Goal: Task Accomplishment & Management: Complete application form

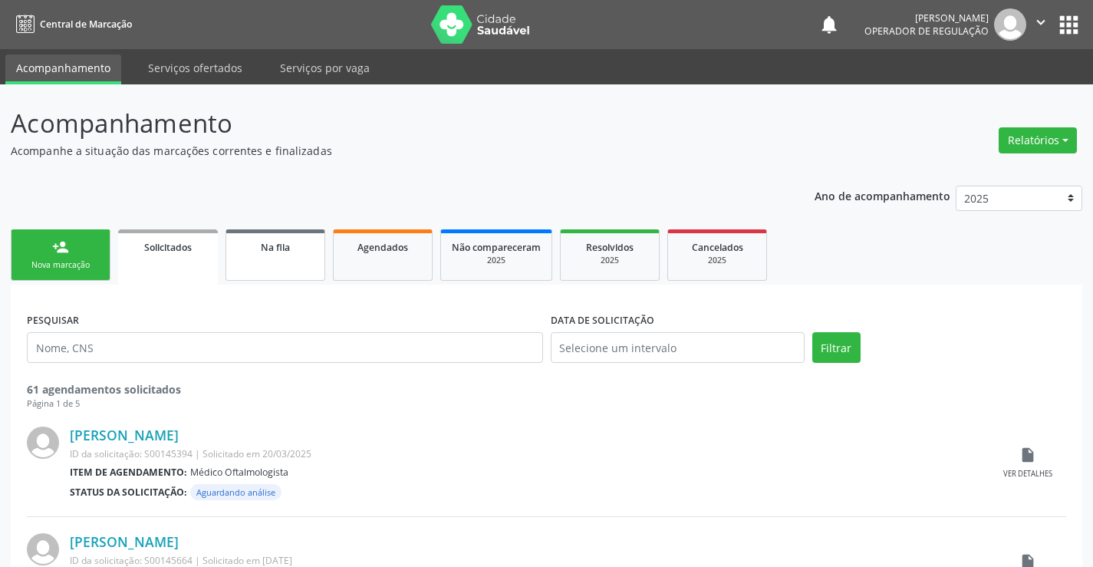
click at [304, 251] on div "Na fila" at bounding box center [275, 247] width 77 height 16
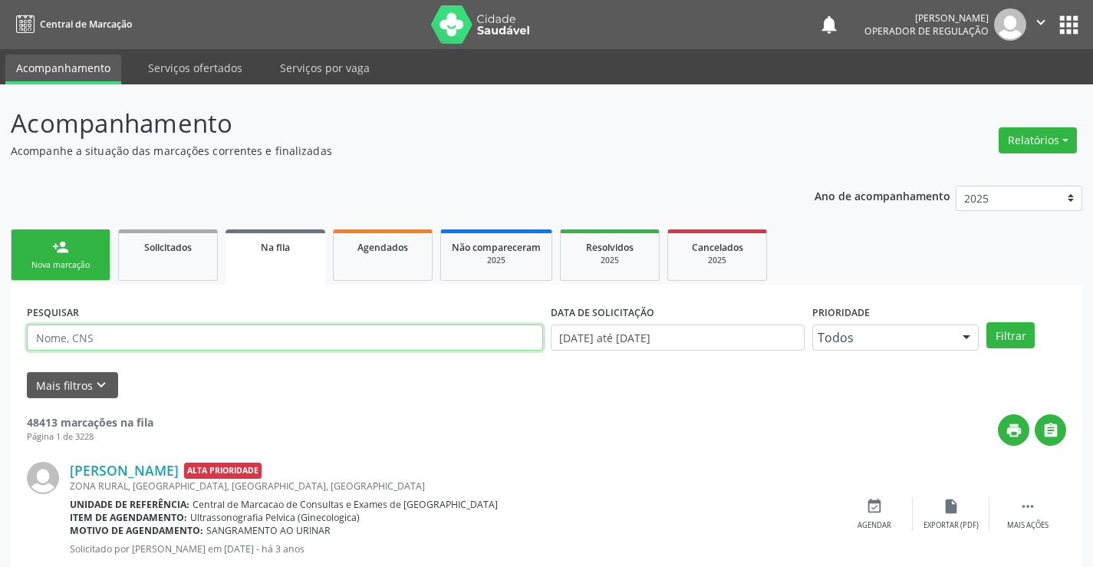
click at [107, 331] on input "text" at bounding box center [285, 338] width 516 height 26
type input "706909138999132"
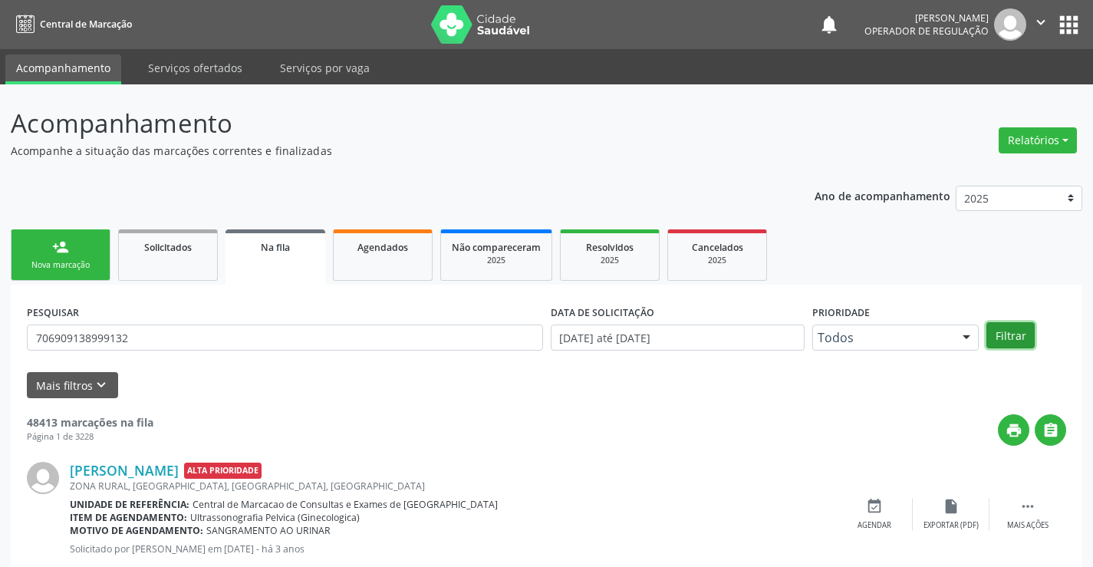
click at [1011, 331] on button "Filtrar" at bounding box center [1011, 335] width 48 height 26
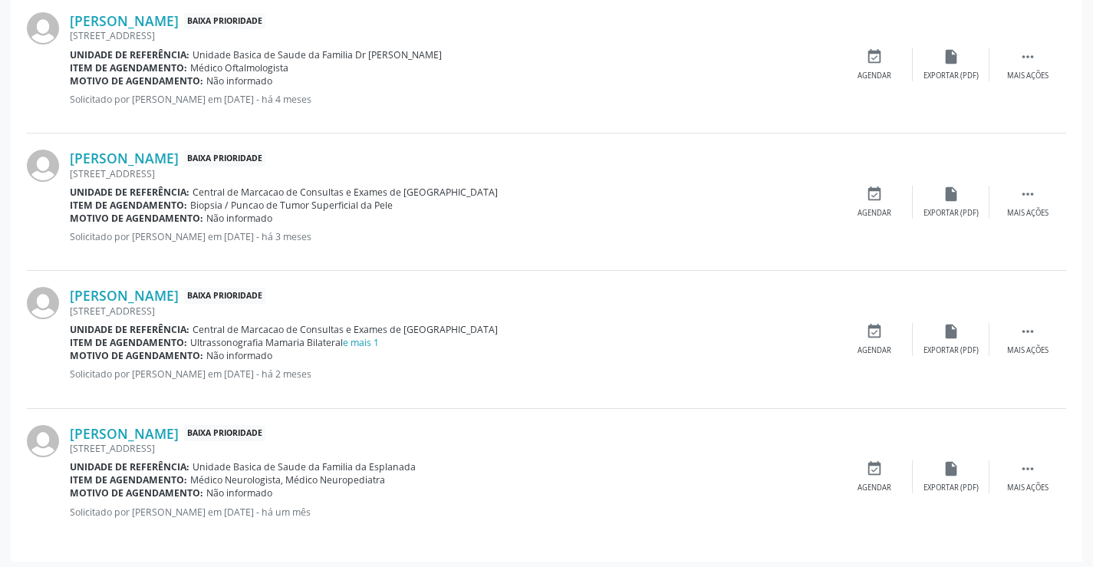
scroll to position [1156, 0]
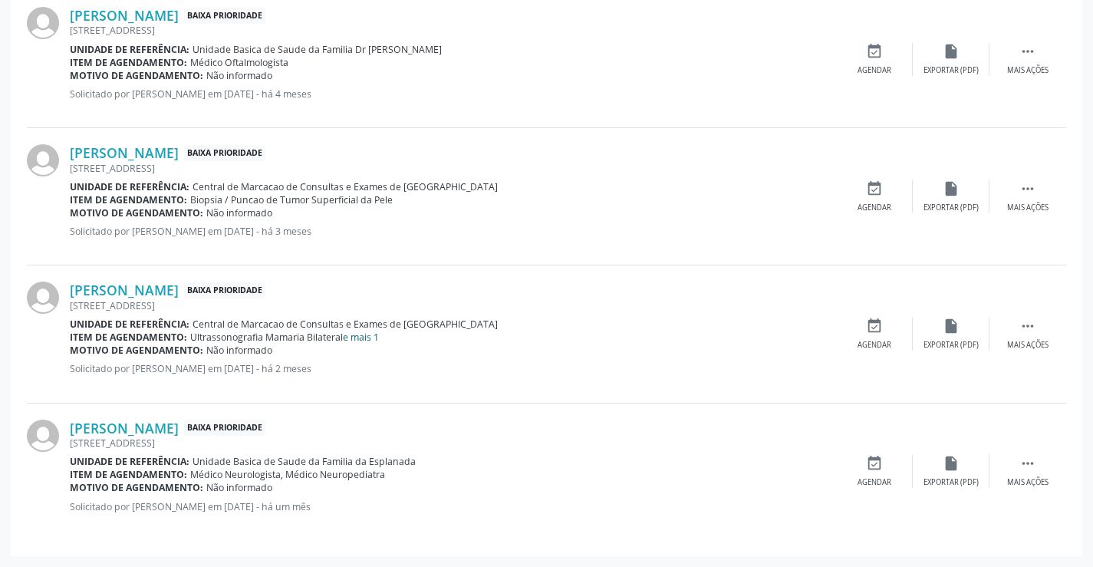
click at [364, 338] on link "e mais 1" at bounding box center [361, 337] width 36 height 13
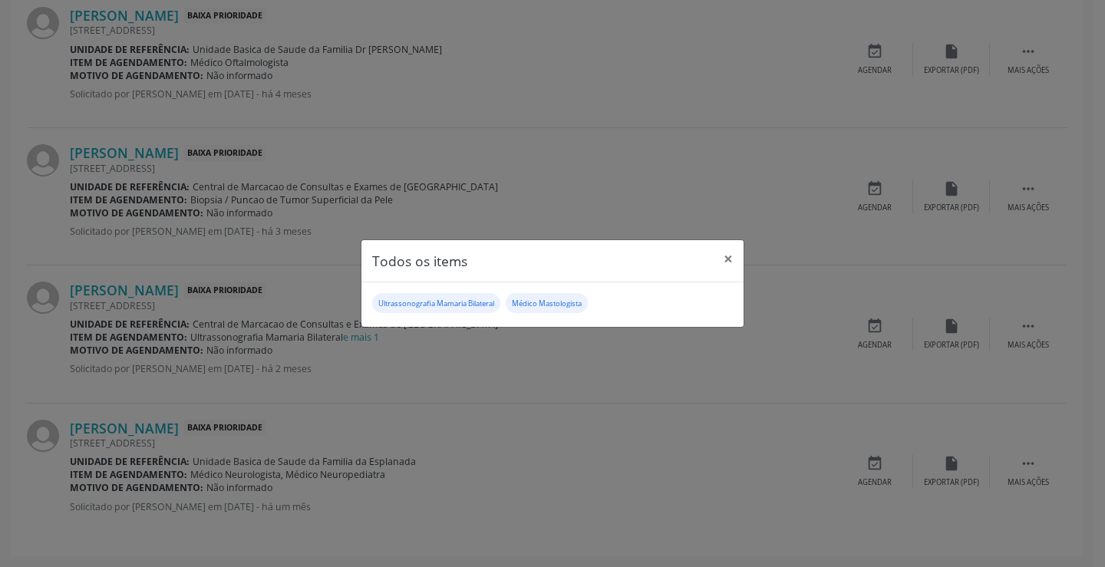
click at [503, 366] on div "Todos os items × Ultrassonografia Mamaria Bilateral Médico Mastologista" at bounding box center [552, 283] width 1105 height 567
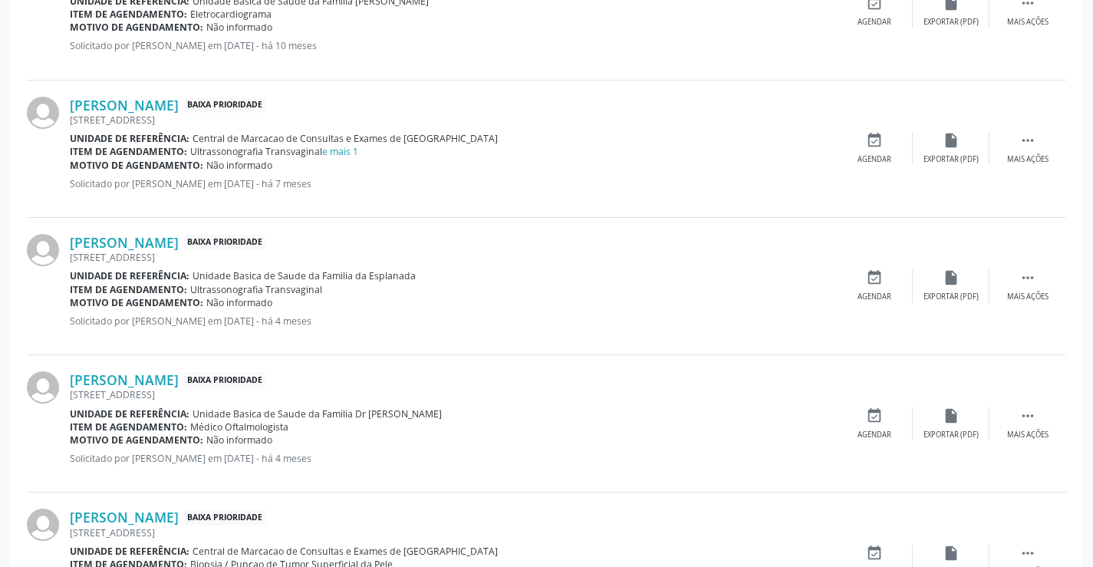
scroll to position [773, 0]
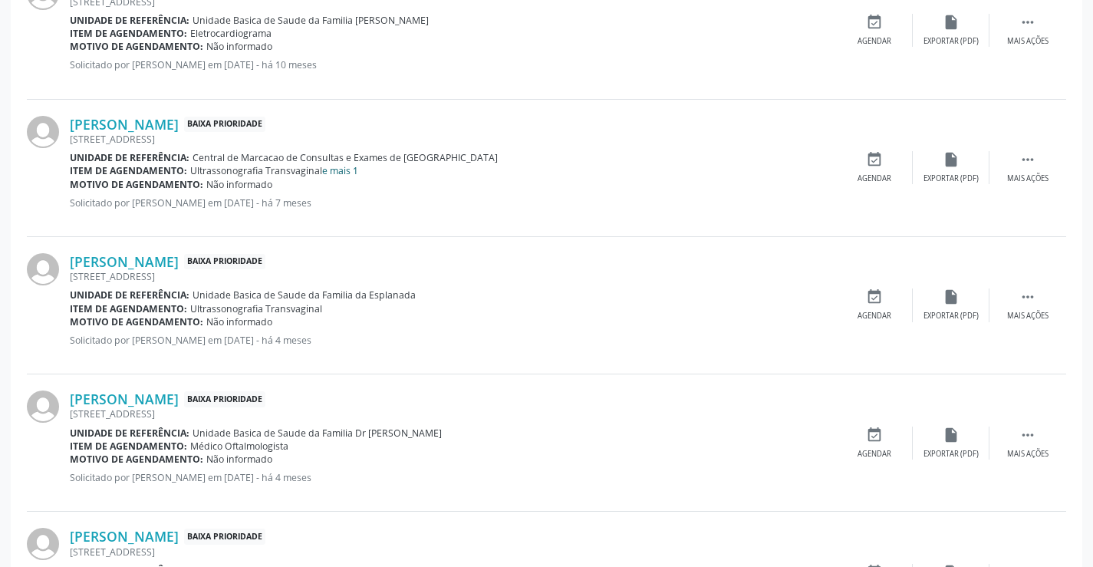
click at [343, 173] on link "e mais 1" at bounding box center [340, 170] width 36 height 13
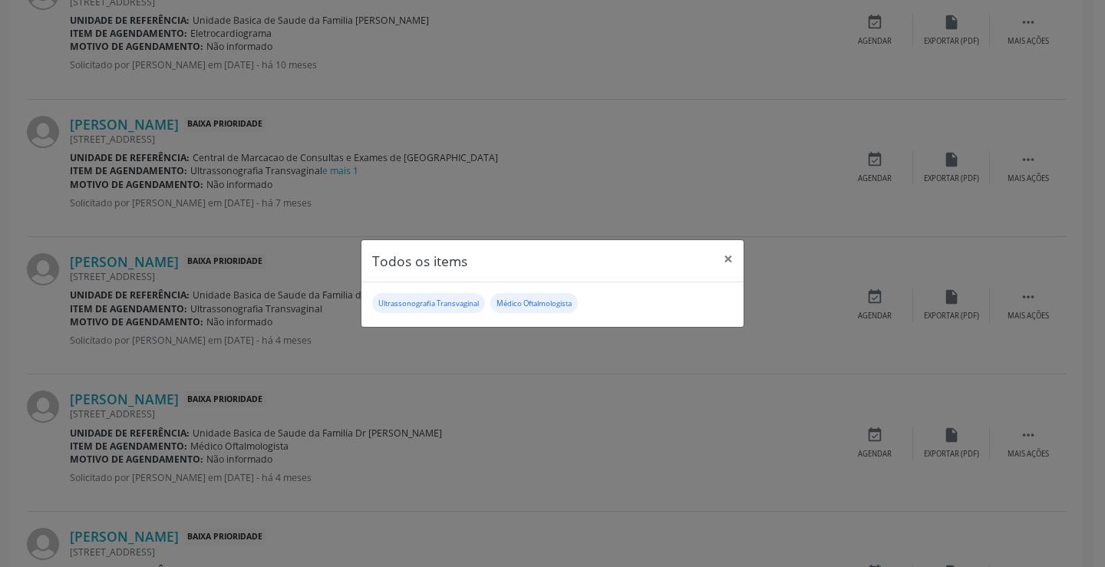
click at [530, 336] on div "Todos os items × Ultrassonografia Transvaginal Médico Oftalmologista" at bounding box center [552, 283] width 1105 height 567
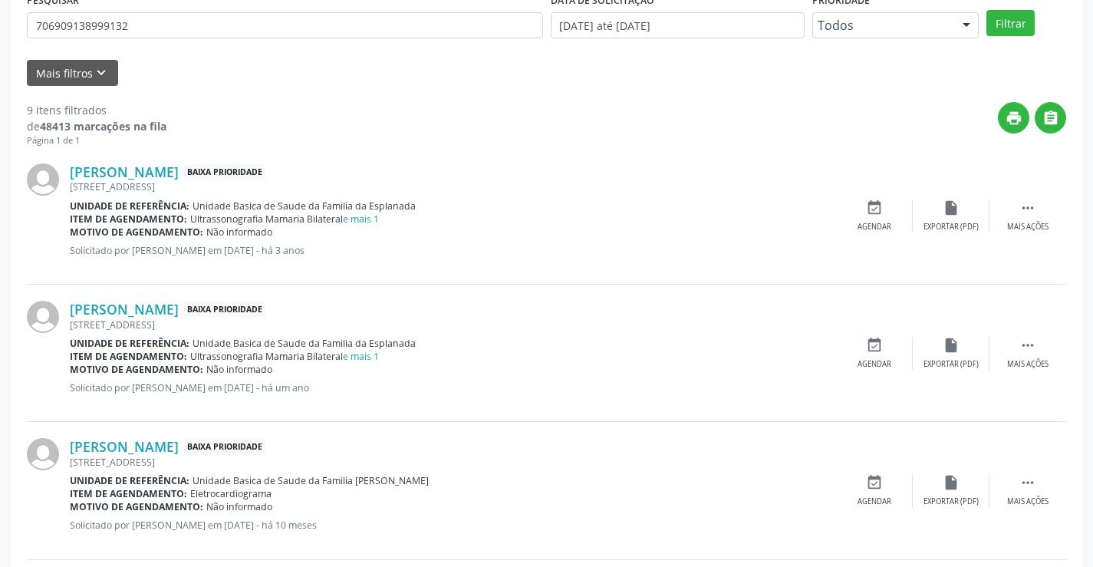
scroll to position [5, 0]
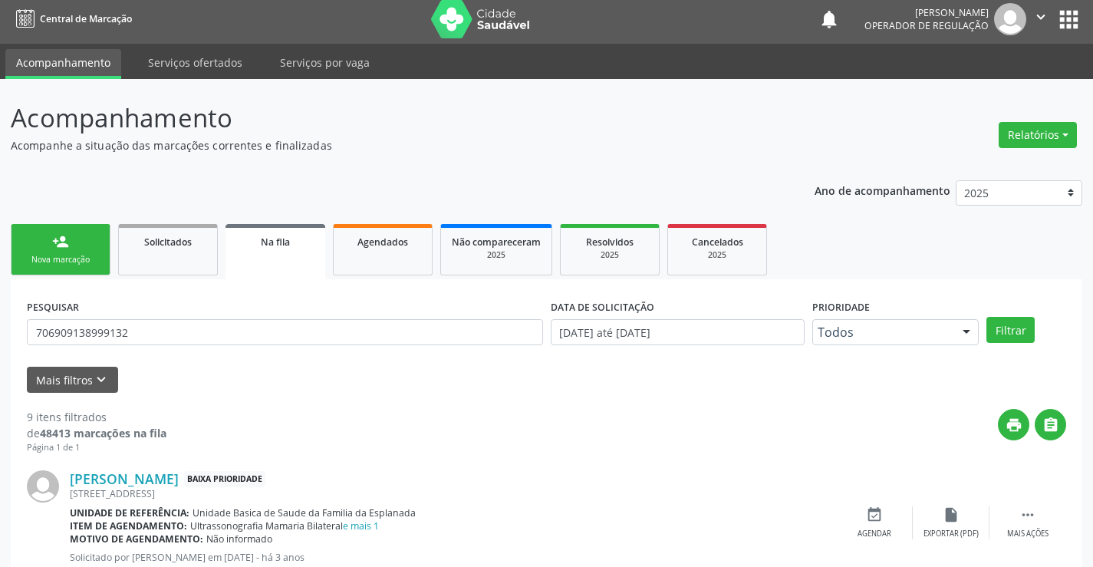
click at [74, 262] on div "Nova marcação" at bounding box center [60, 260] width 77 height 12
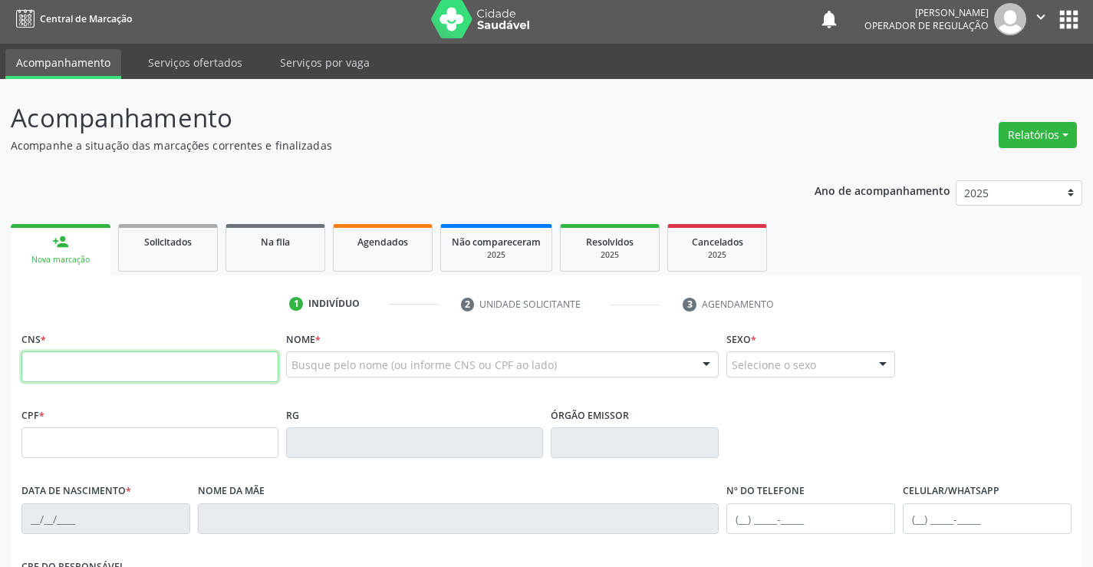
click at [89, 359] on input "text" at bounding box center [149, 366] width 257 height 31
type input "704 2052 5700 3584"
type input "1636131174"
type input "[DATE]"
type input "[PHONE_NUMBER]"
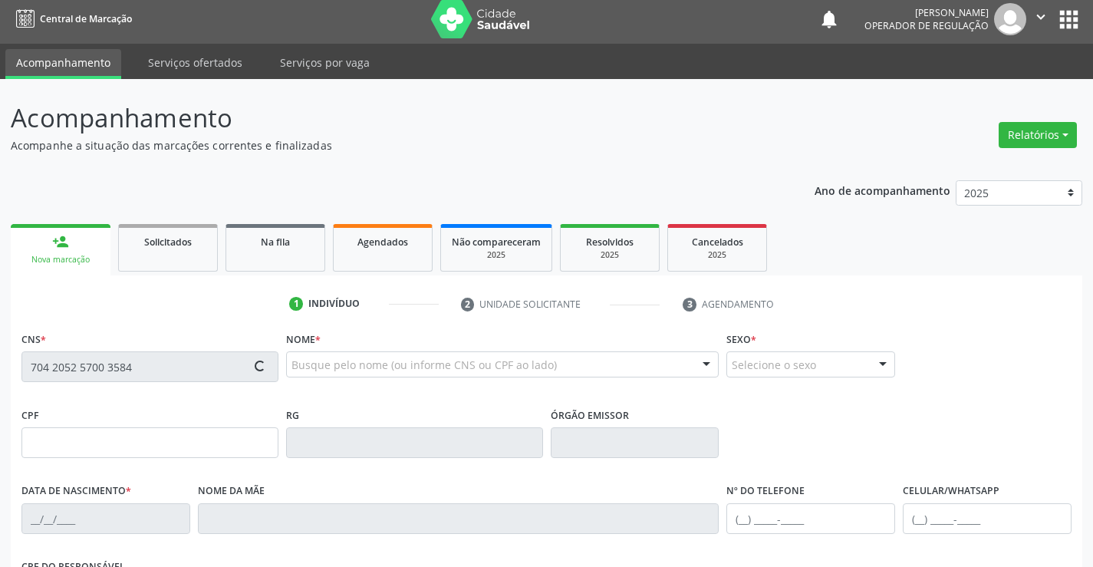
type input "[PHONE_NUMBER]"
type input "S/N"
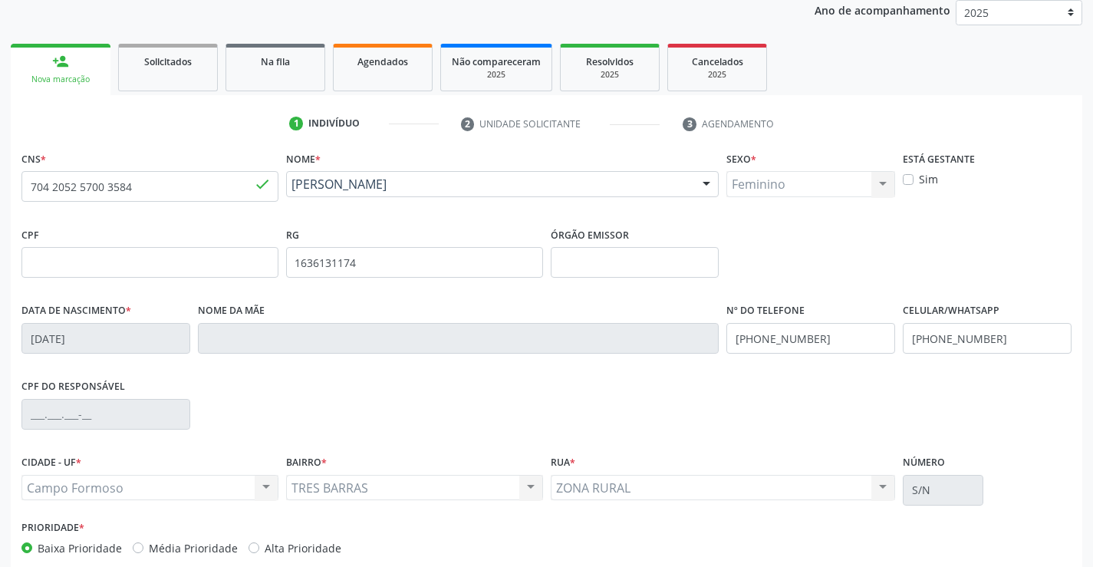
scroll to position [265, 0]
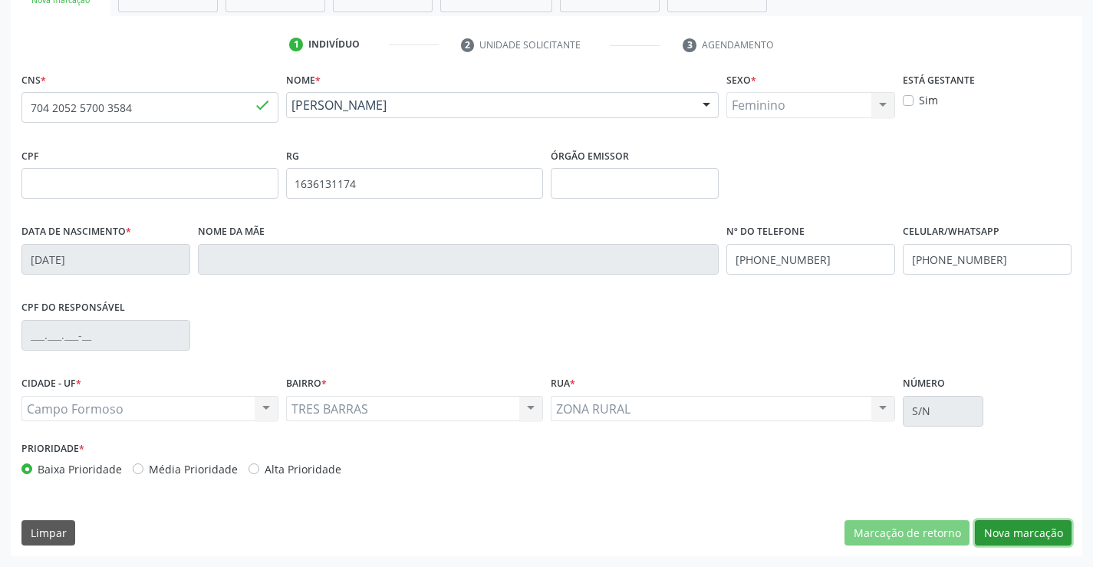
click at [1029, 536] on button "Nova marcação" at bounding box center [1023, 533] width 97 height 26
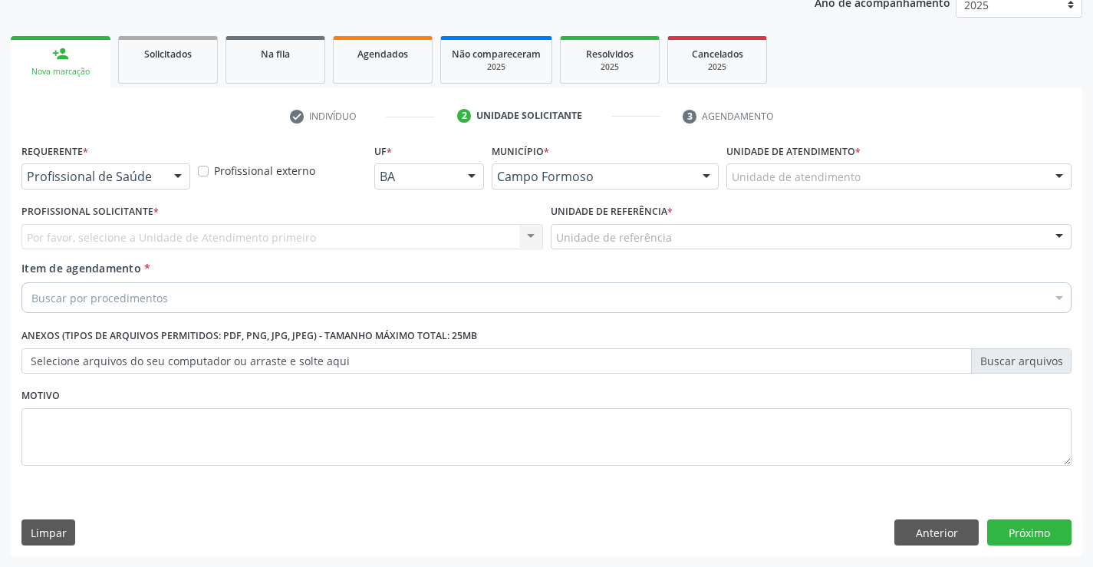
scroll to position [193, 0]
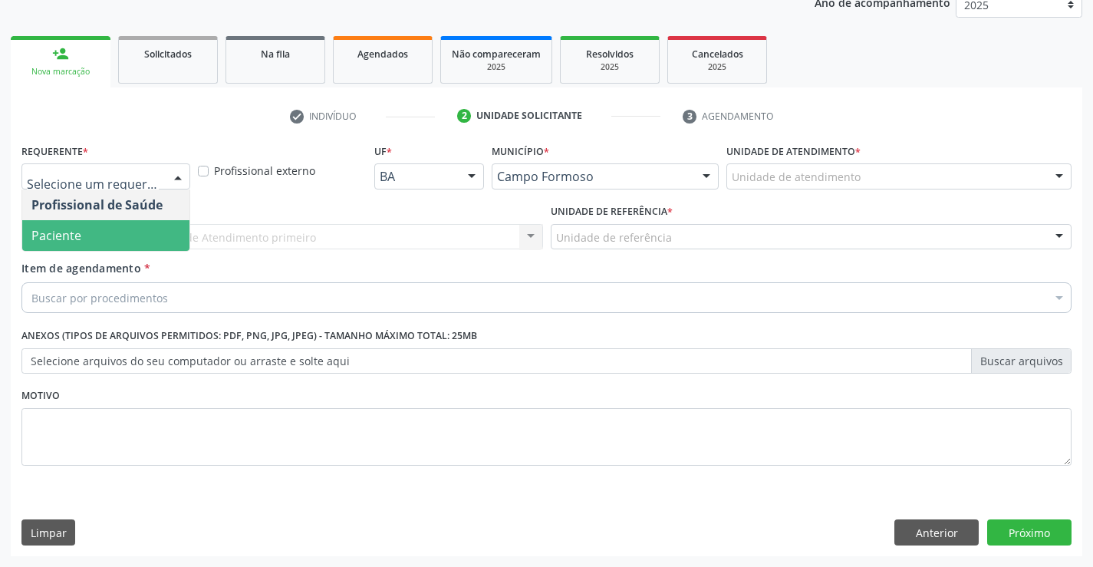
click at [121, 239] on span "Paciente" at bounding box center [105, 235] width 167 height 31
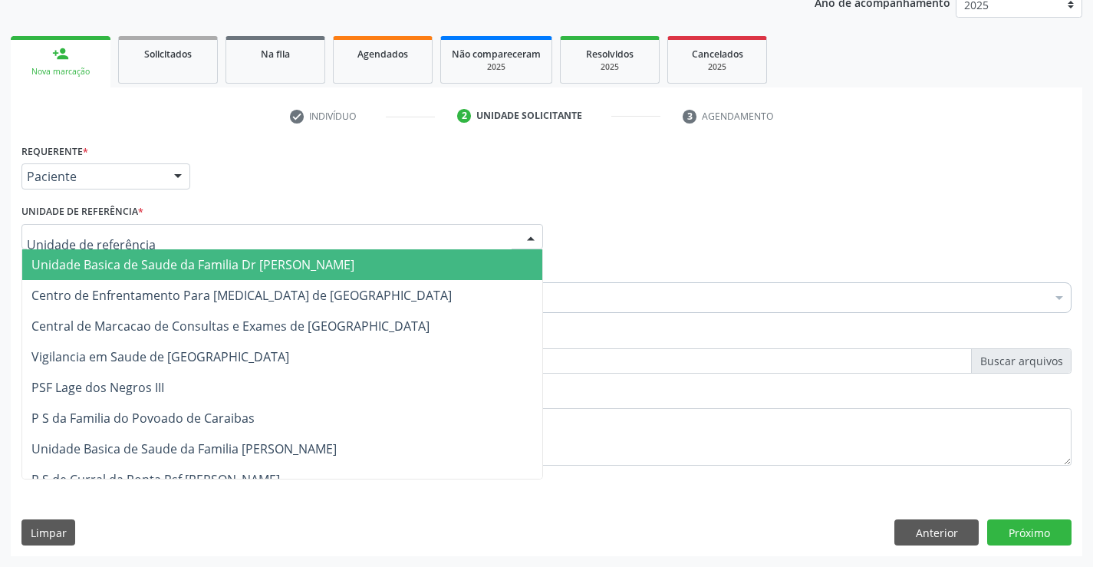
click at [128, 262] on span "Unidade Basica de Saude da Familia Dr [PERSON_NAME]" at bounding box center [192, 264] width 323 height 17
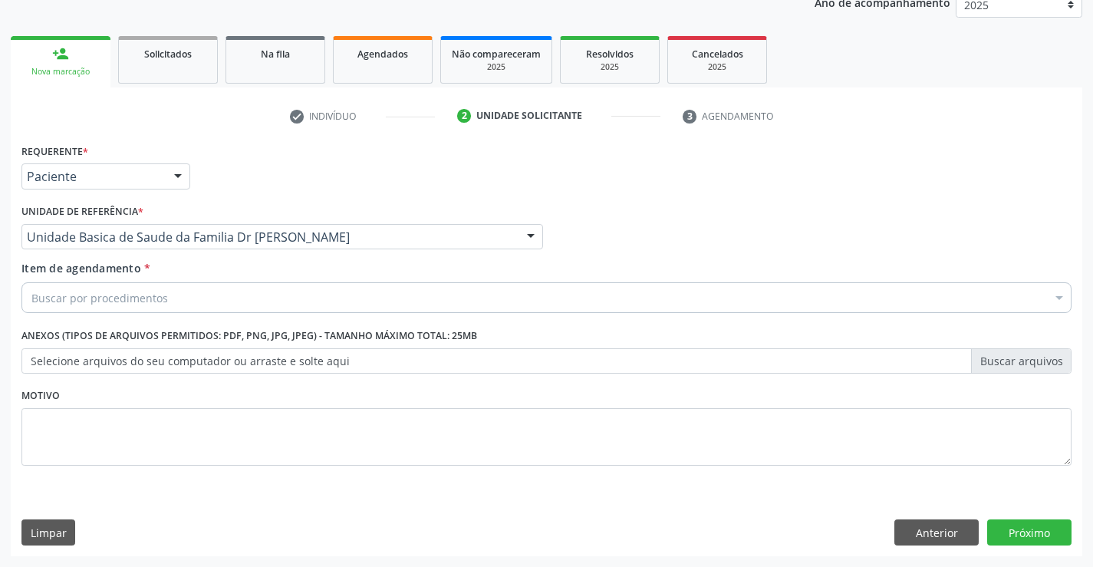
click at [31, 301] on input "Item de agendamento *" at bounding box center [31, 297] width 0 height 31
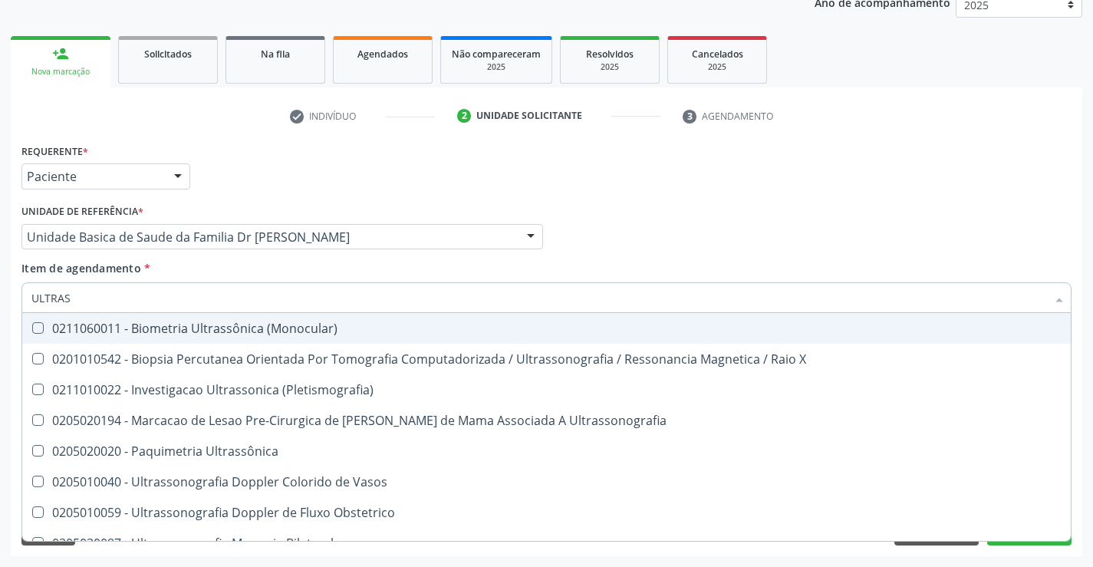
type input "ULTRASS"
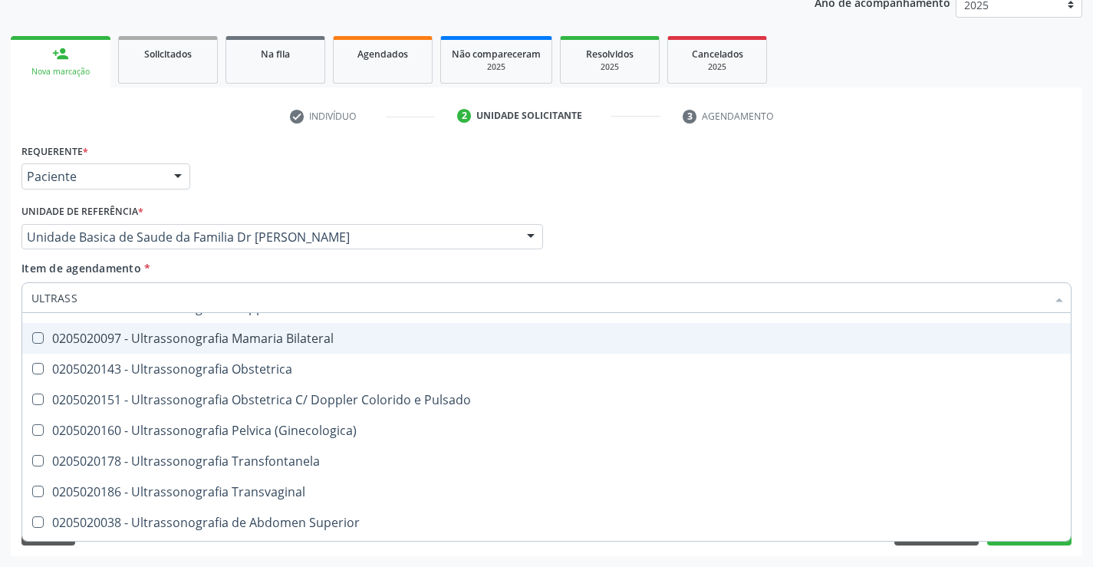
scroll to position [230, 0]
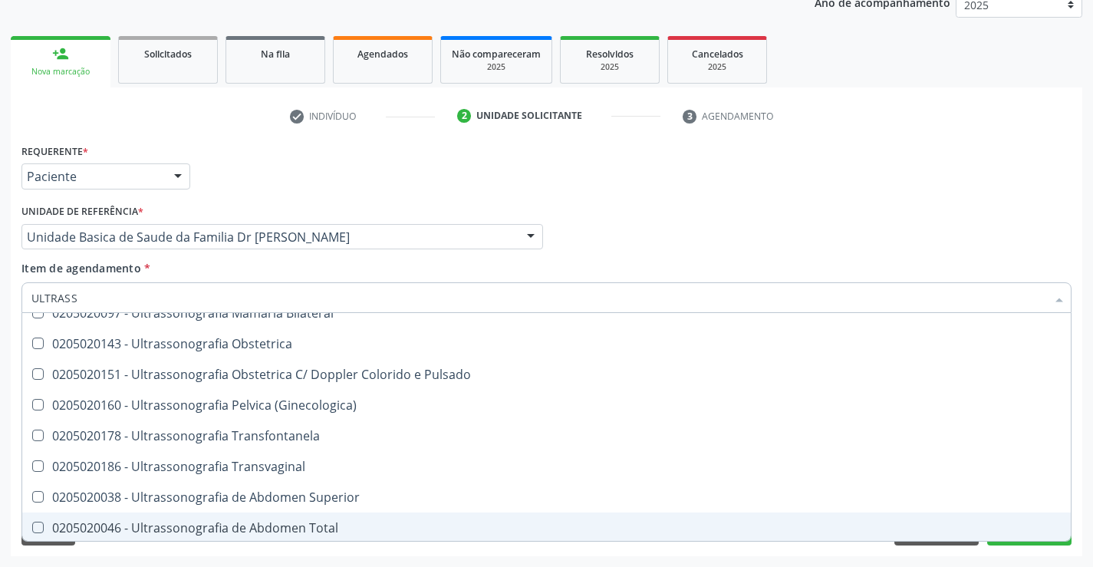
click at [308, 523] on div "0205020046 - Ultrassonografia de Abdomen Total" at bounding box center [546, 528] width 1030 height 12
checkbox Total "true"
click at [1024, 544] on button "Próximo" at bounding box center [1030, 532] width 84 height 26
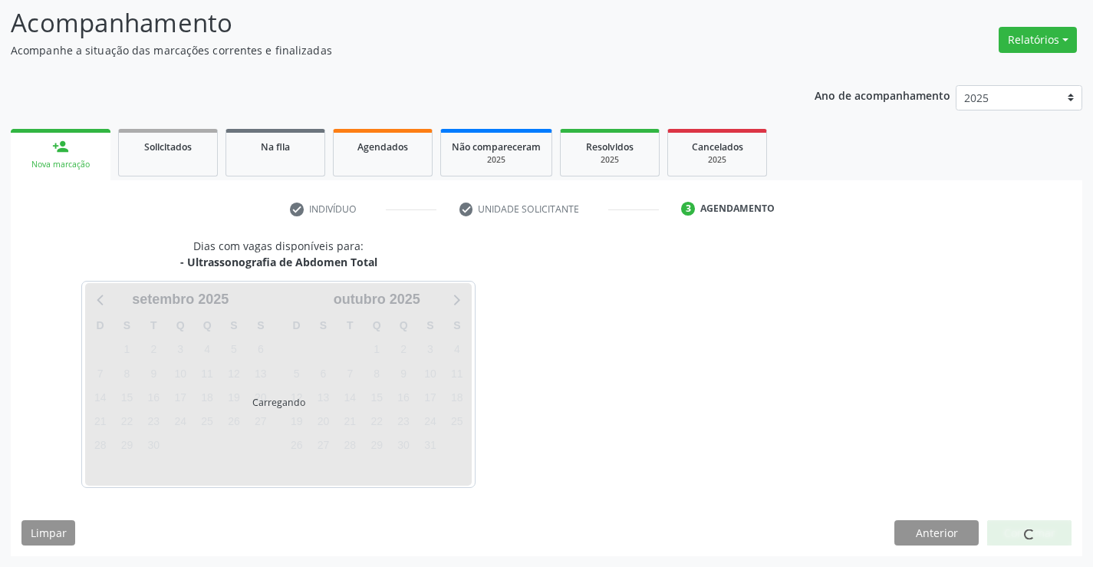
scroll to position [0, 0]
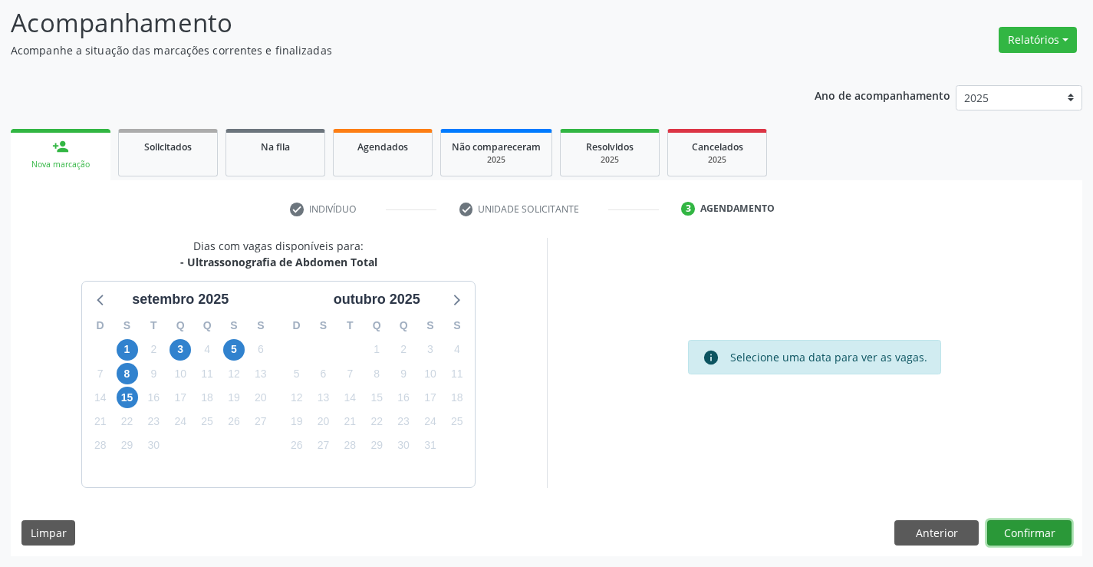
click at [1030, 533] on button "Confirmar" at bounding box center [1030, 533] width 84 height 26
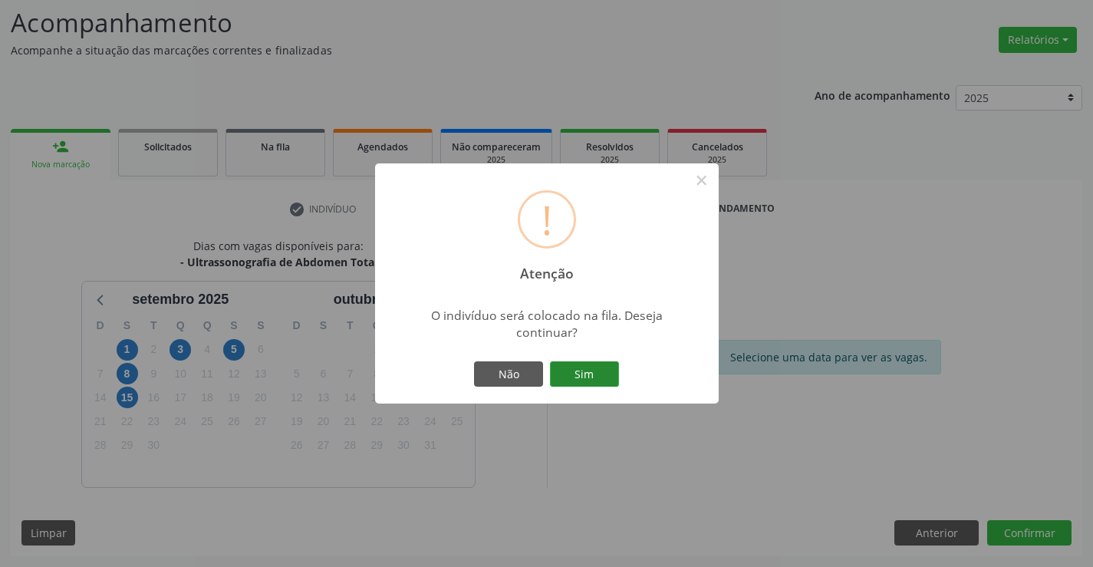
click at [595, 376] on button "Sim" at bounding box center [584, 374] width 69 height 26
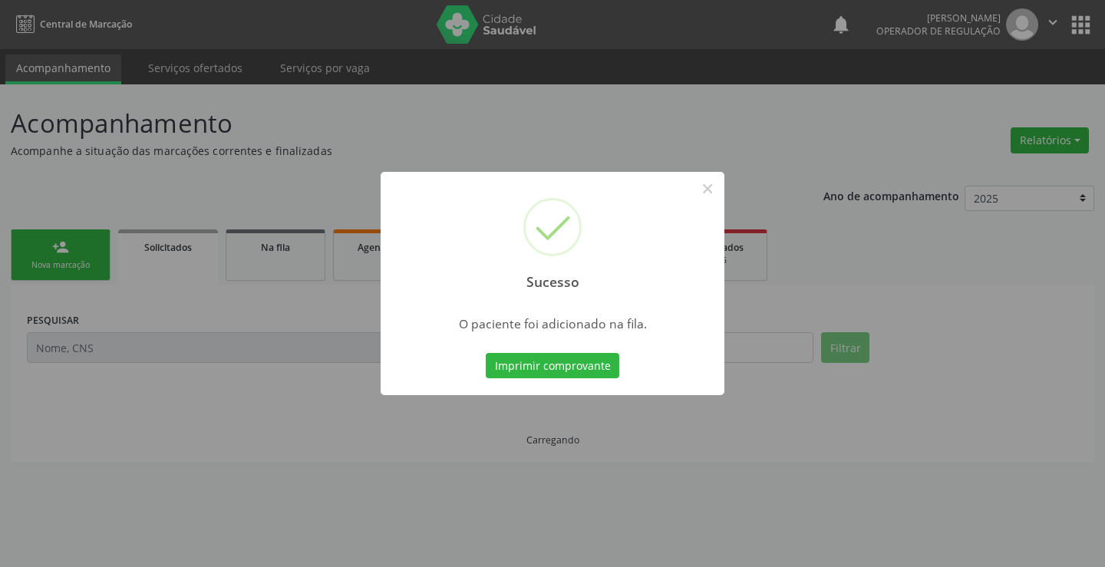
click at [595, 376] on button "Imprimir comprovante" at bounding box center [553, 366] width 134 height 26
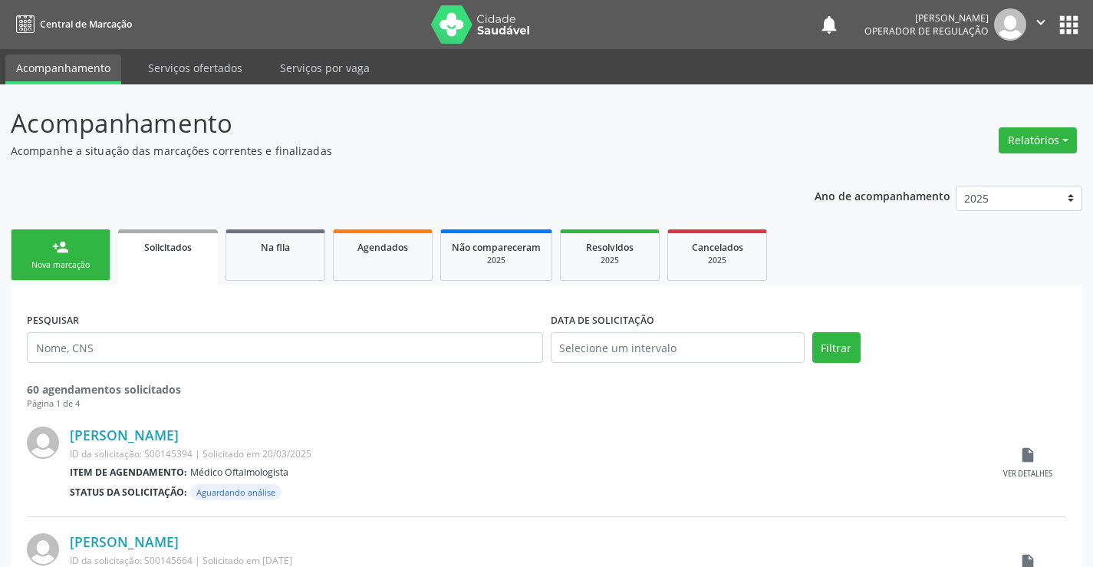
click at [1039, 21] on icon "" at bounding box center [1041, 22] width 17 height 17
click at [1043, 15] on icon "" at bounding box center [1041, 22] width 17 height 17
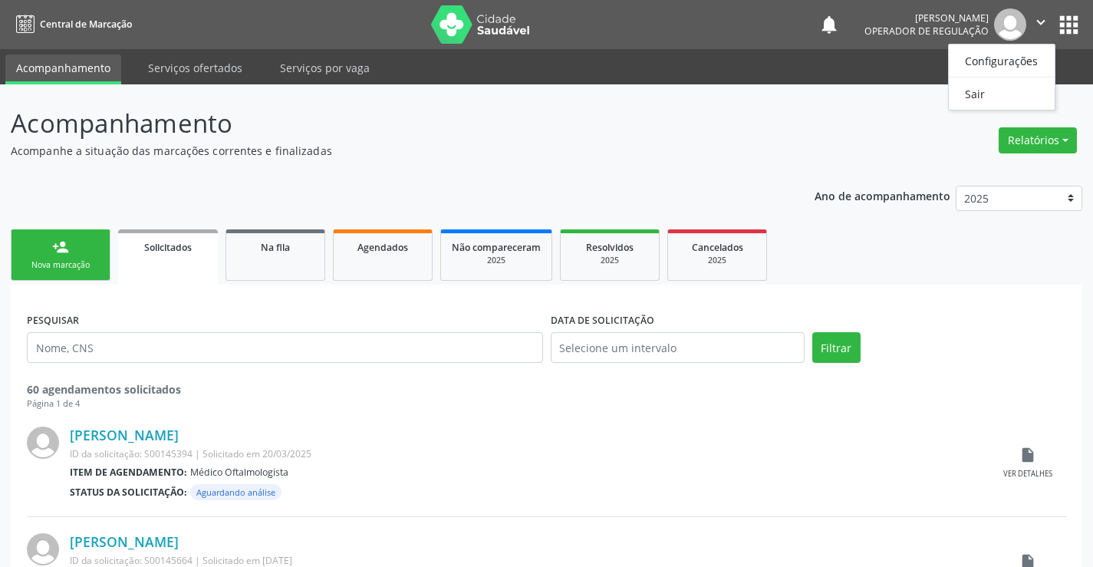
click at [1043, 15] on icon "" at bounding box center [1041, 22] width 17 height 17
click at [1043, 25] on icon "" at bounding box center [1041, 22] width 17 height 17
click at [998, 93] on link "Sair" at bounding box center [1002, 93] width 106 height 21
